Goal: Task Accomplishment & Management: Manage account settings

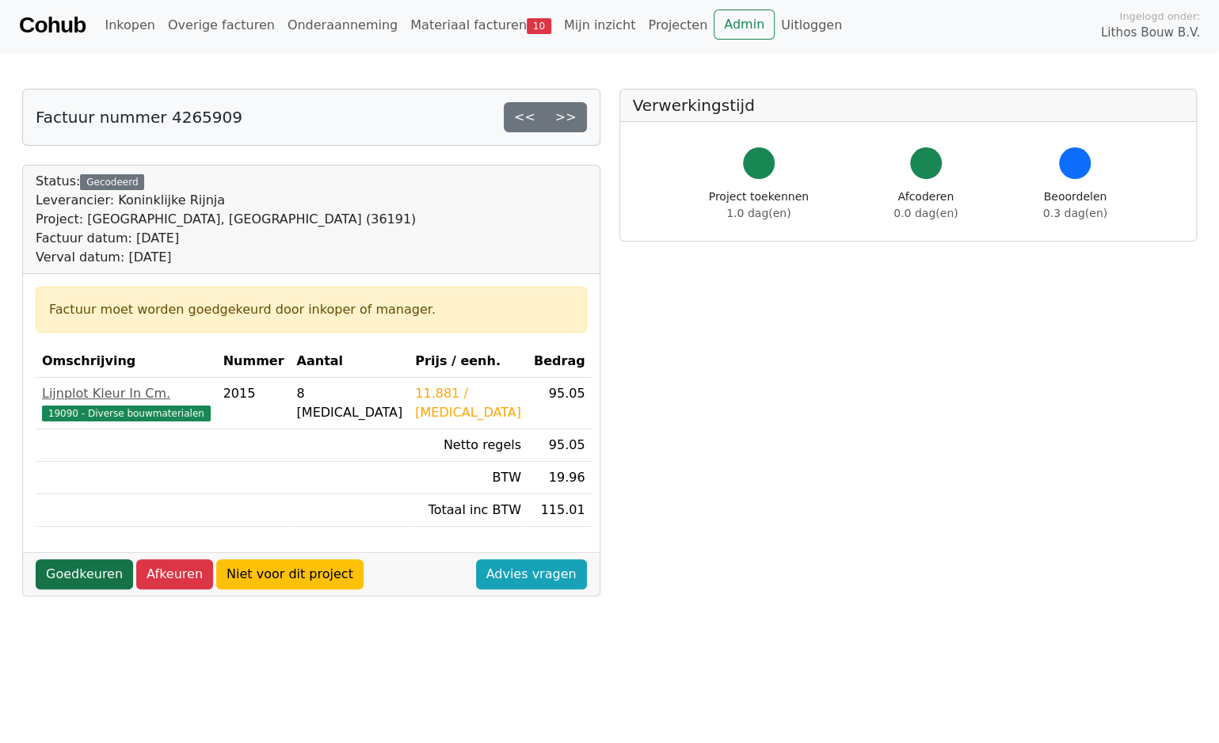
click at [96, 573] on link "Goedkeuren" at bounding box center [84, 574] width 97 height 30
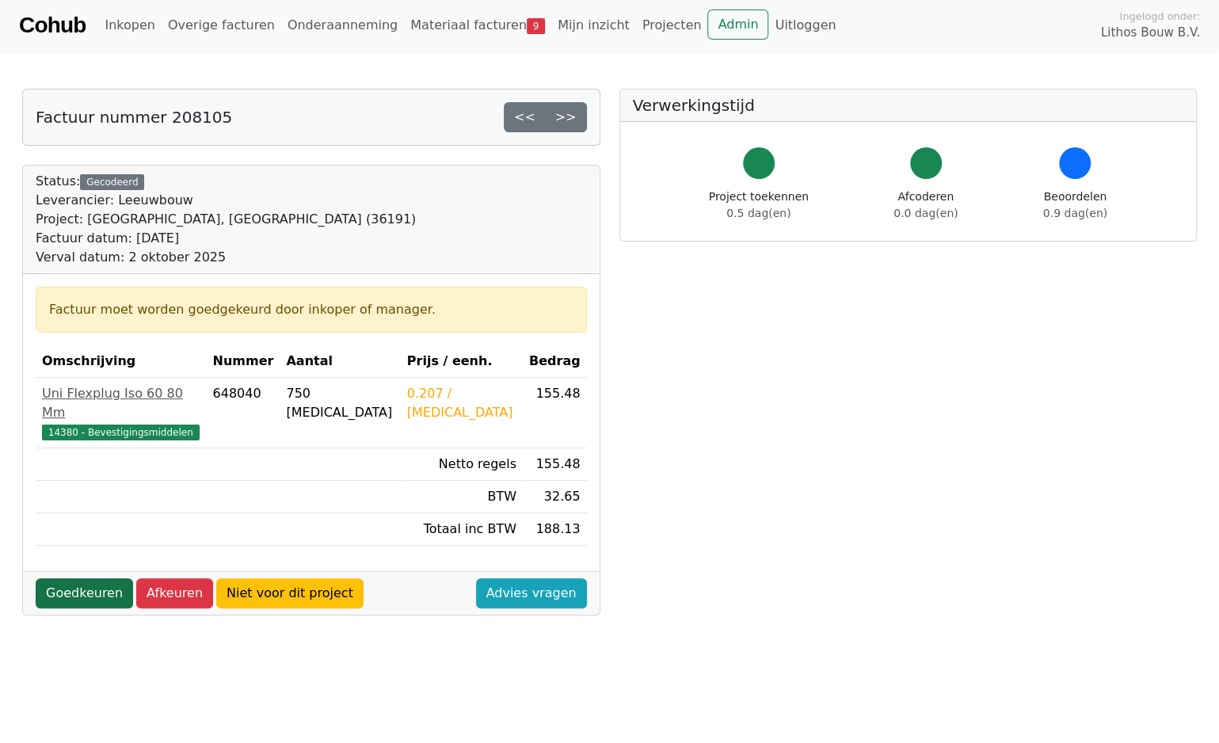
click at [98, 578] on link "Goedkeuren" at bounding box center [84, 593] width 97 height 30
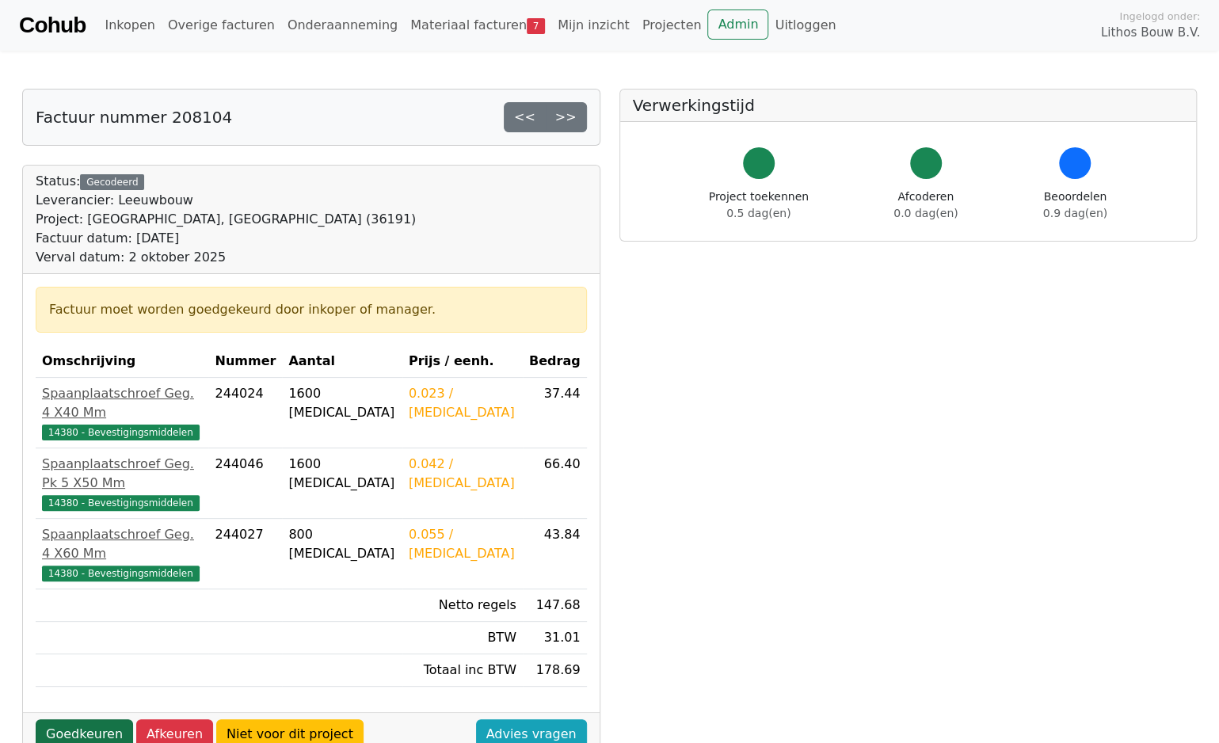
click at [83, 719] on link "Goedkeuren" at bounding box center [84, 734] width 97 height 30
click at [92, 719] on link "Goedkeuren" at bounding box center [84, 734] width 97 height 30
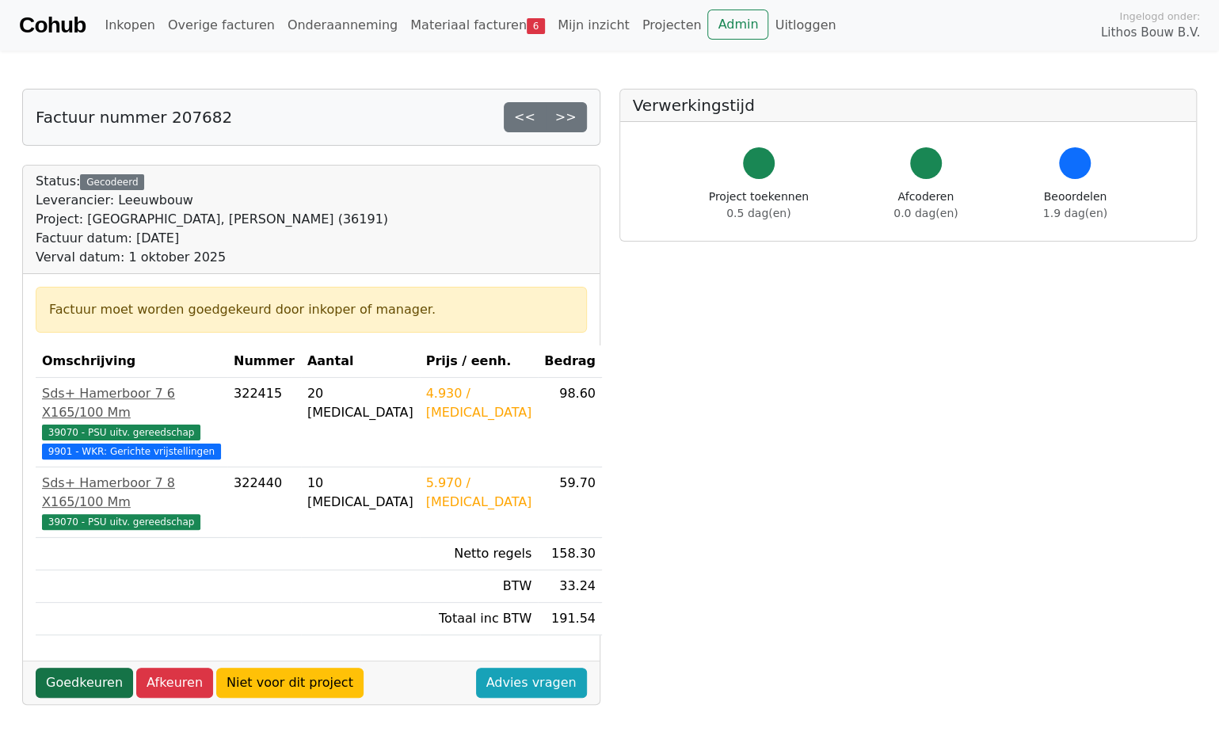
click at [91, 668] on link "Goedkeuren" at bounding box center [84, 683] width 97 height 30
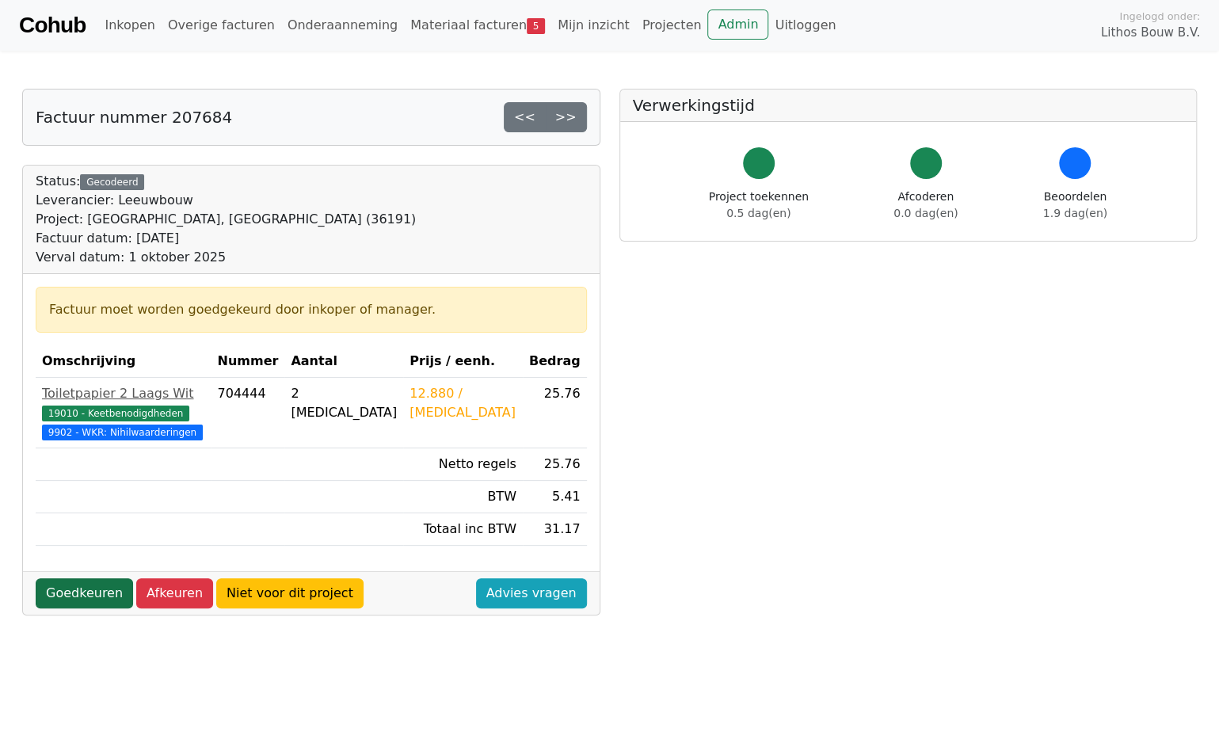
click at [101, 607] on link "Goedkeuren" at bounding box center [84, 593] width 97 height 30
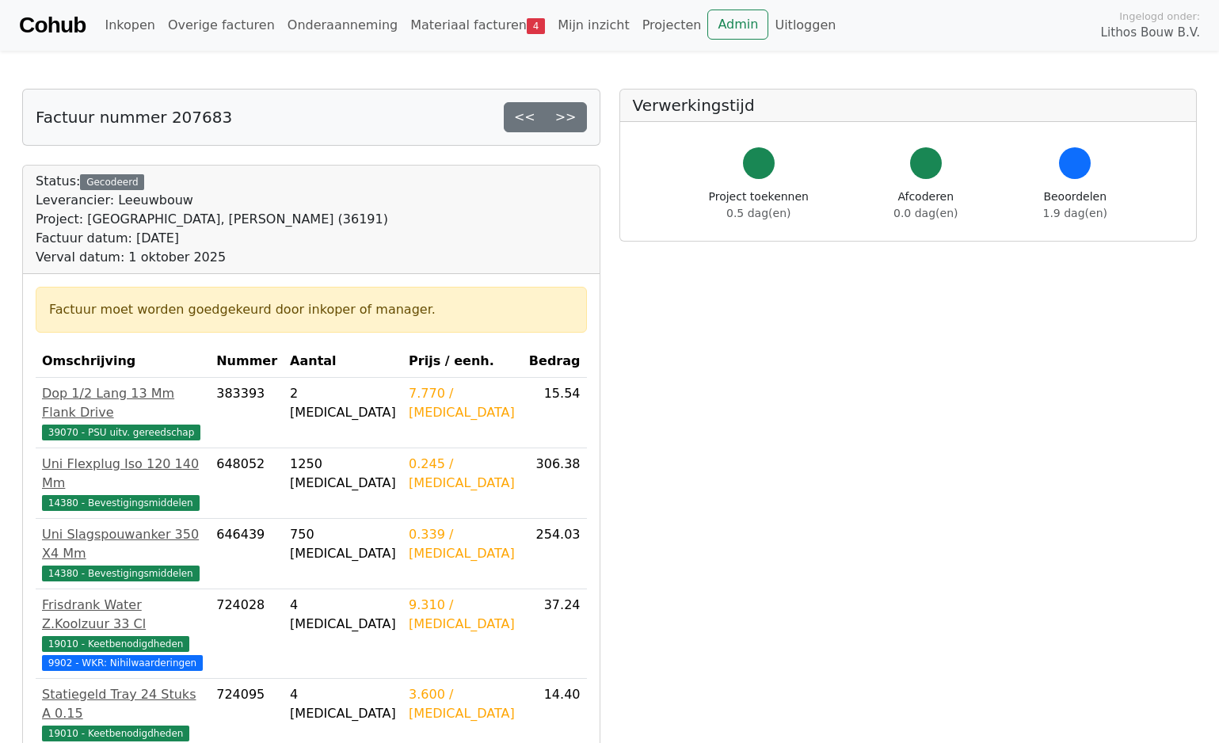
scroll to position [430, 0]
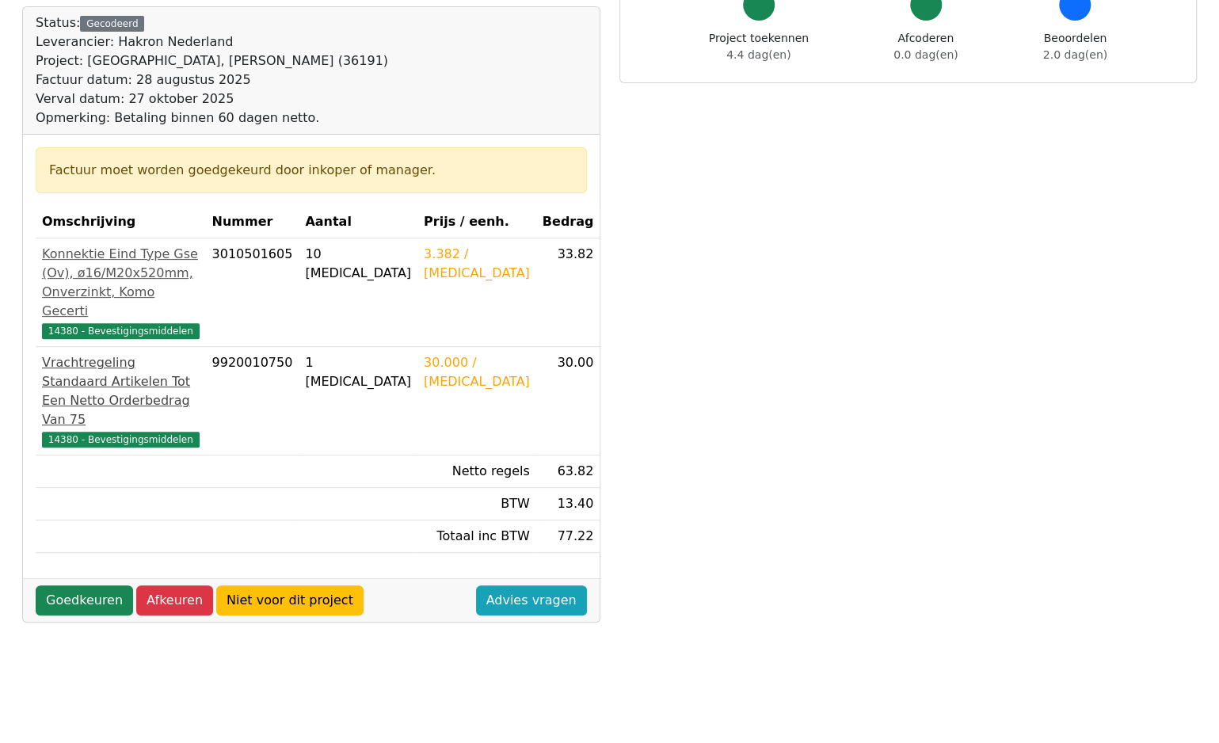
scroll to position [238, 0]
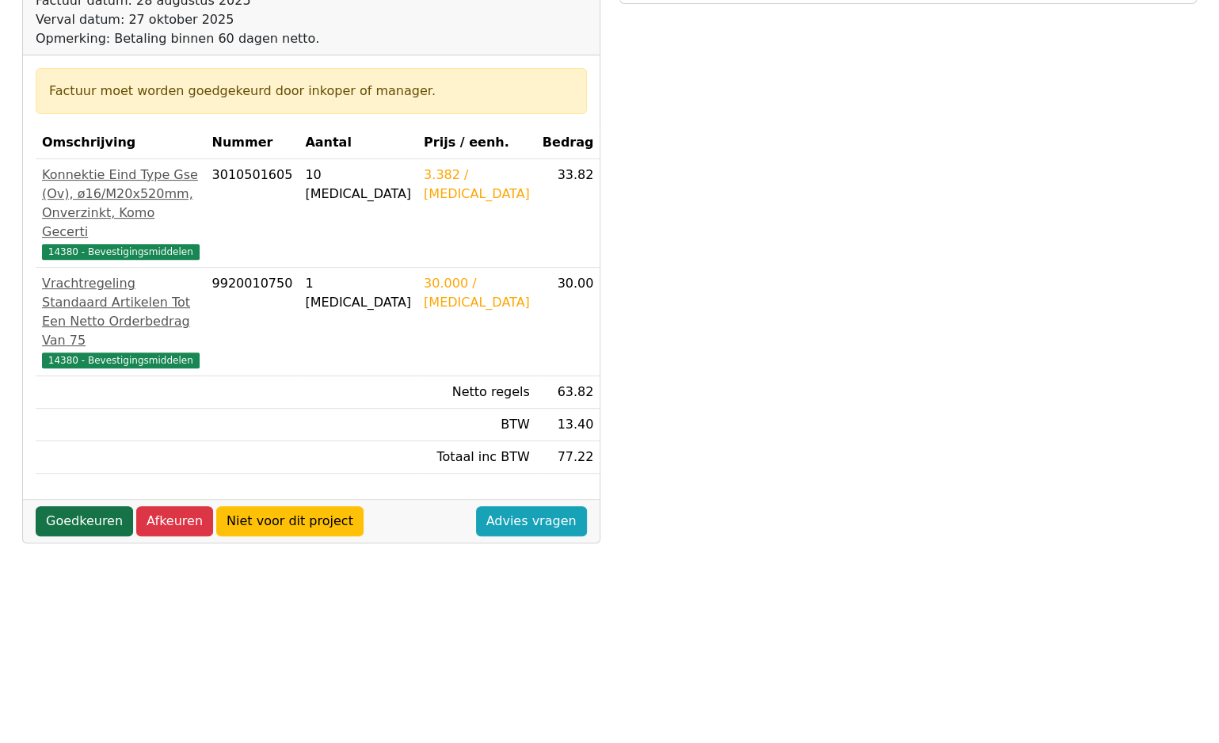
click at [86, 506] on link "Goedkeuren" at bounding box center [84, 521] width 97 height 30
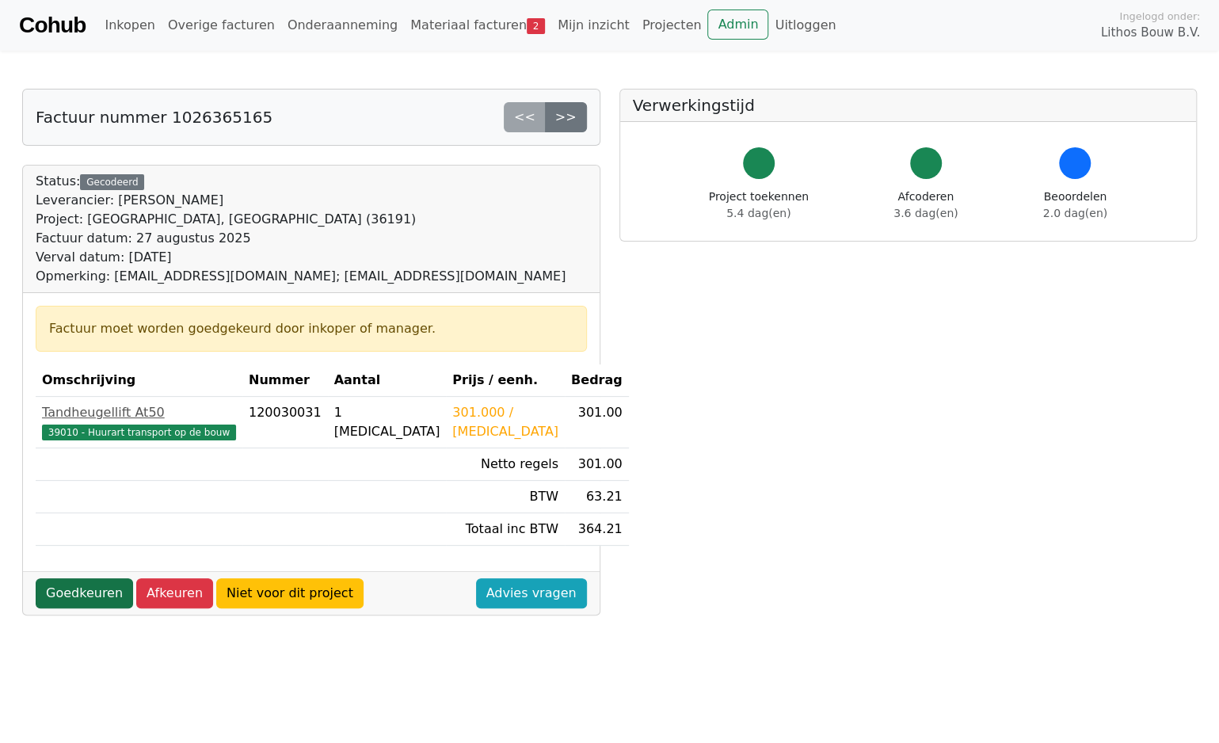
click at [86, 588] on link "Goedkeuren" at bounding box center [84, 593] width 97 height 30
